Goal: Obtain resource: Obtain resource

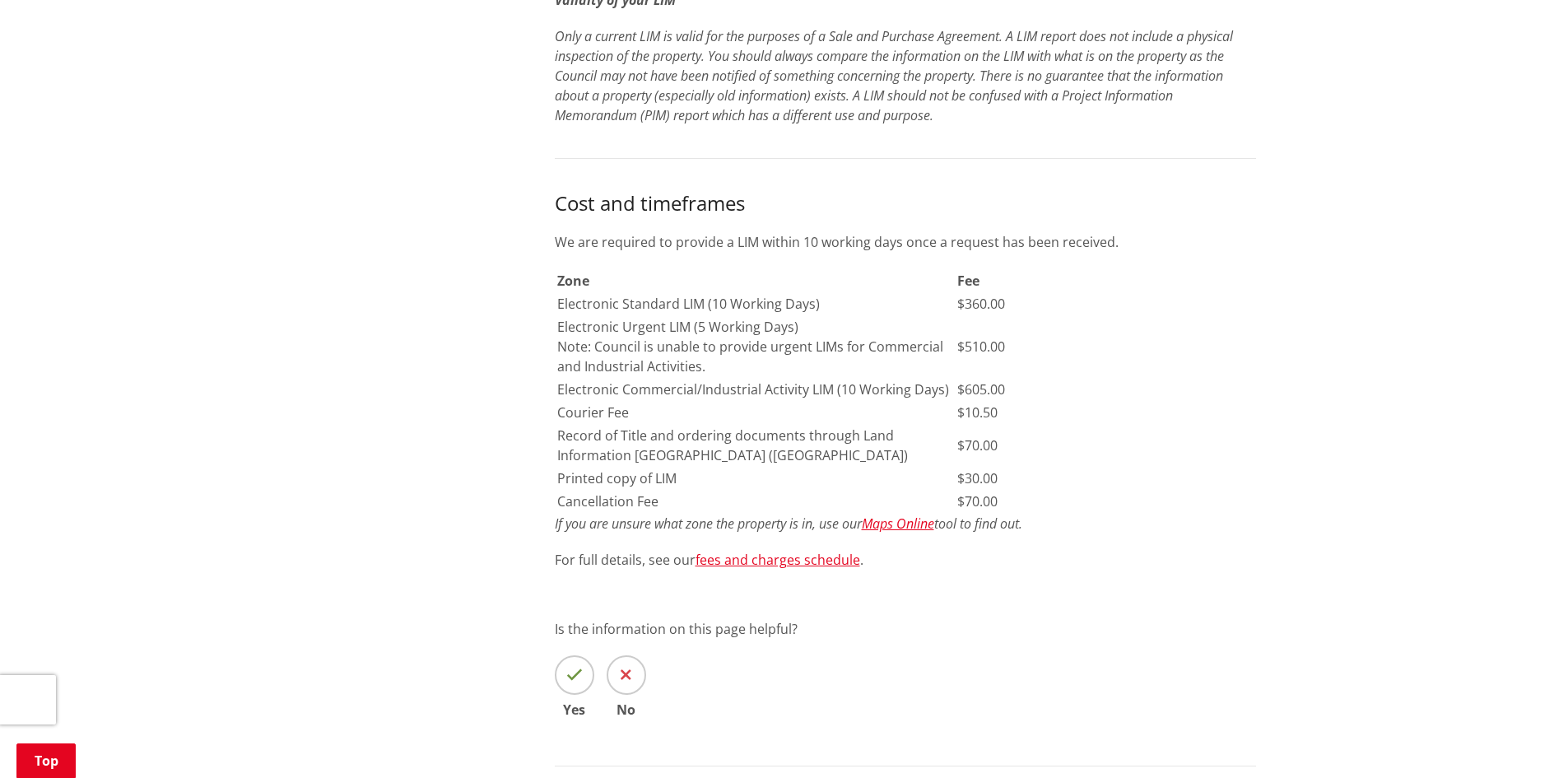
scroll to position [823, 0]
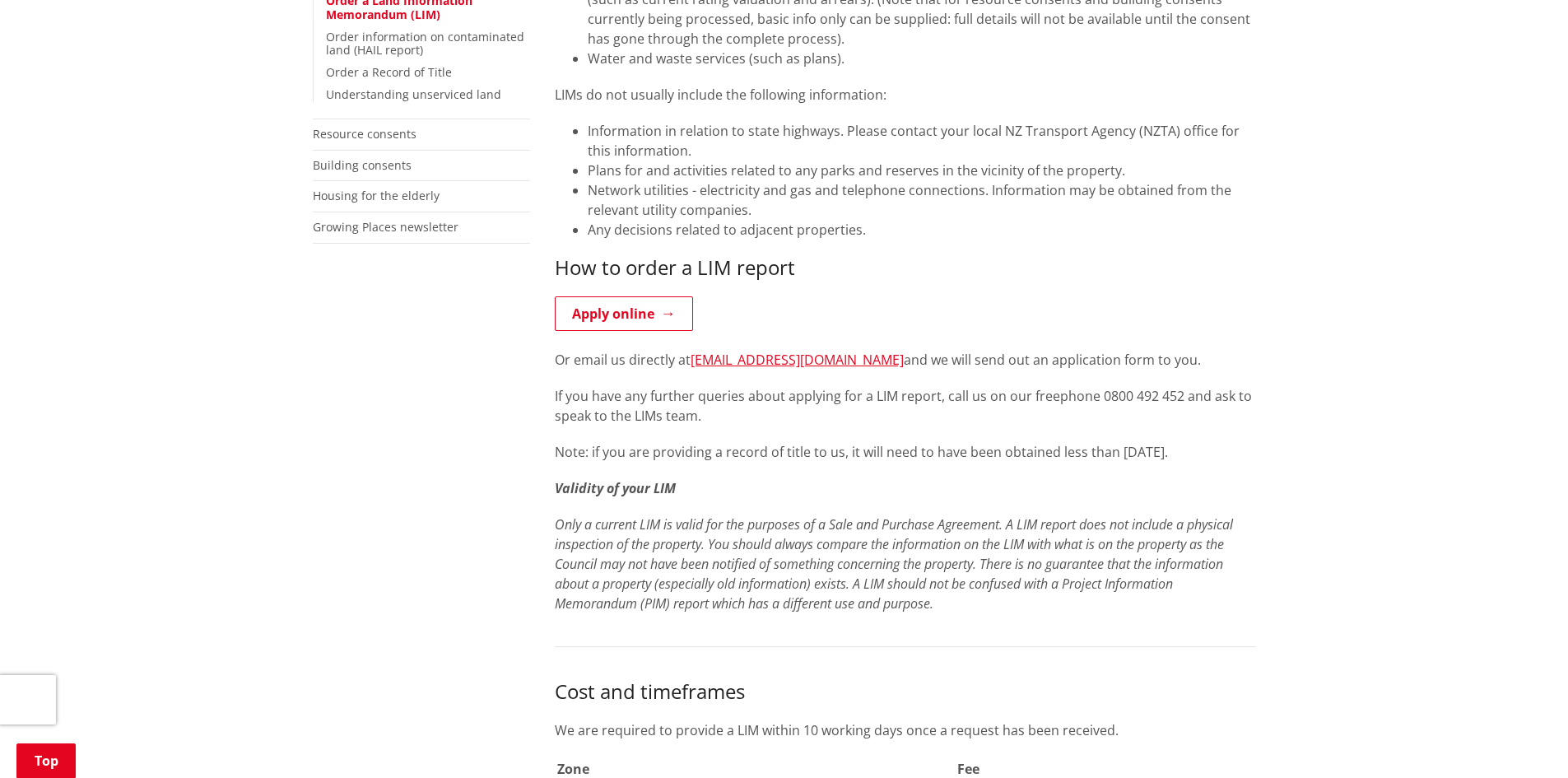
scroll to position [823, 0]
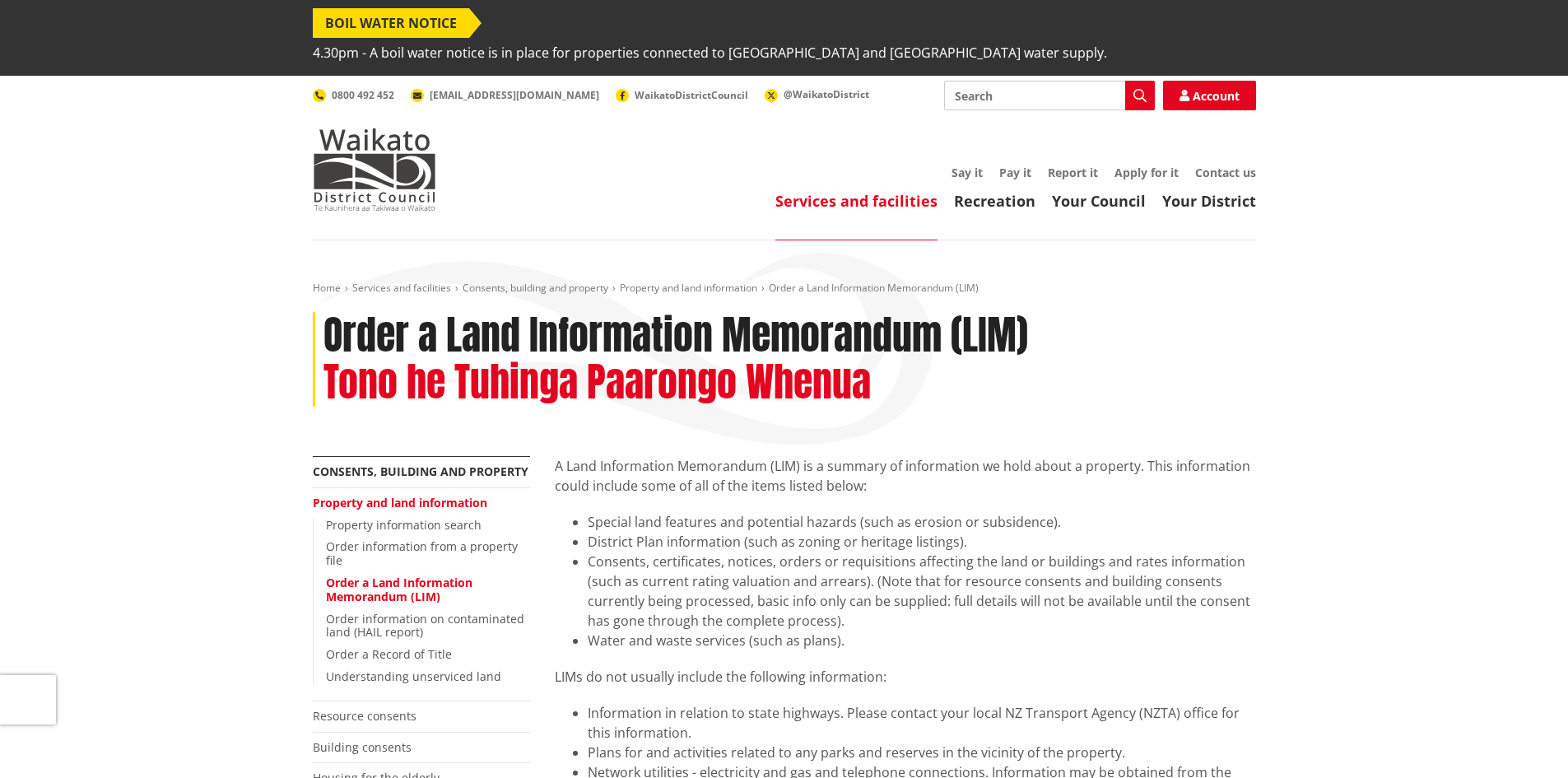
scroll to position [823, 0]
